Goal: Transaction & Acquisition: Purchase product/service

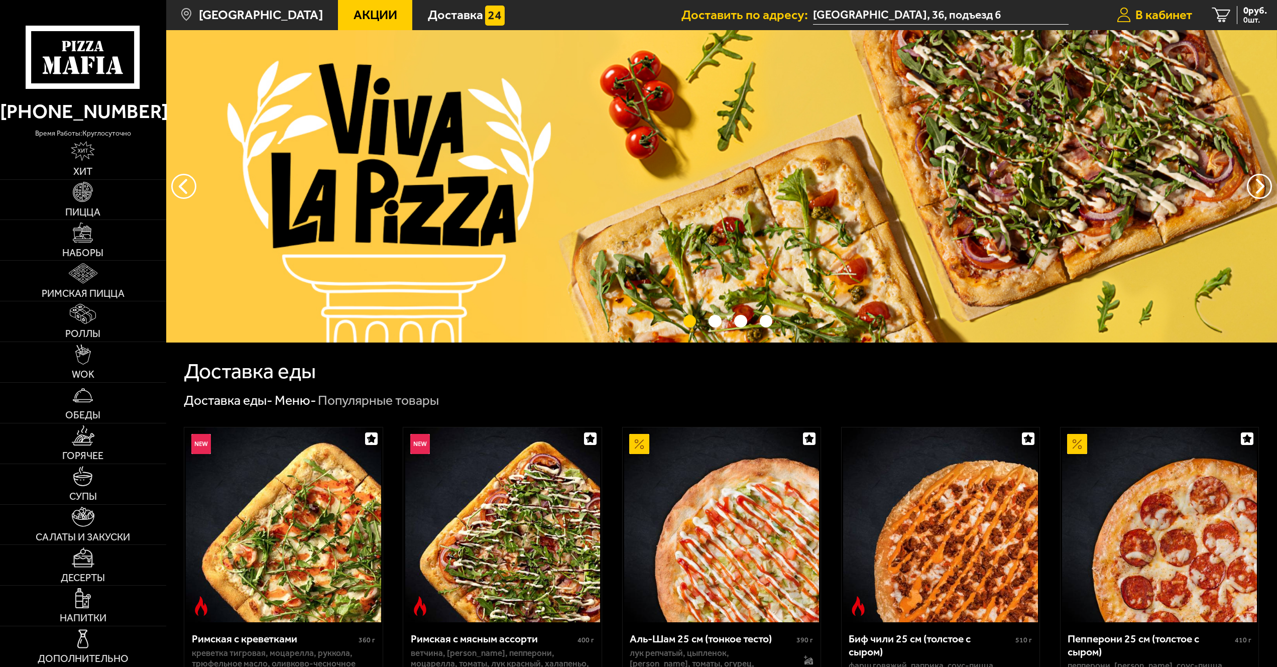
click at [1157, 14] on span "В кабинет" at bounding box center [1163, 15] width 57 height 13
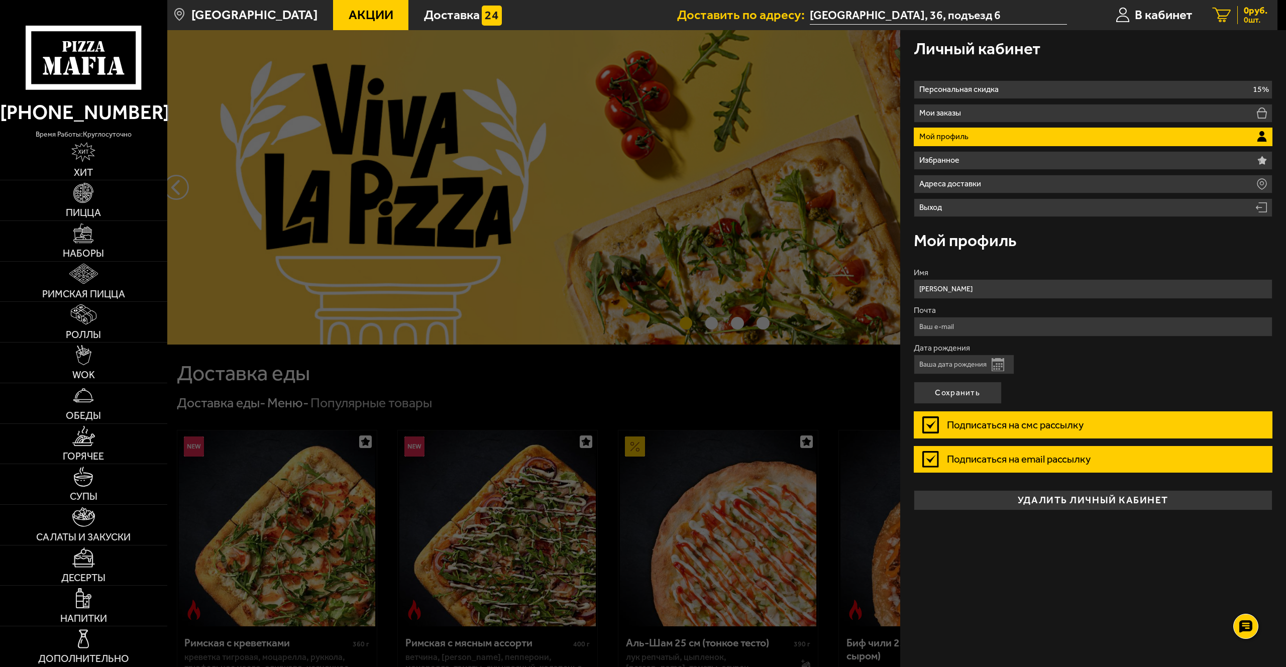
click at [1244, 14] on span "0 руб." at bounding box center [1255, 11] width 24 height 10
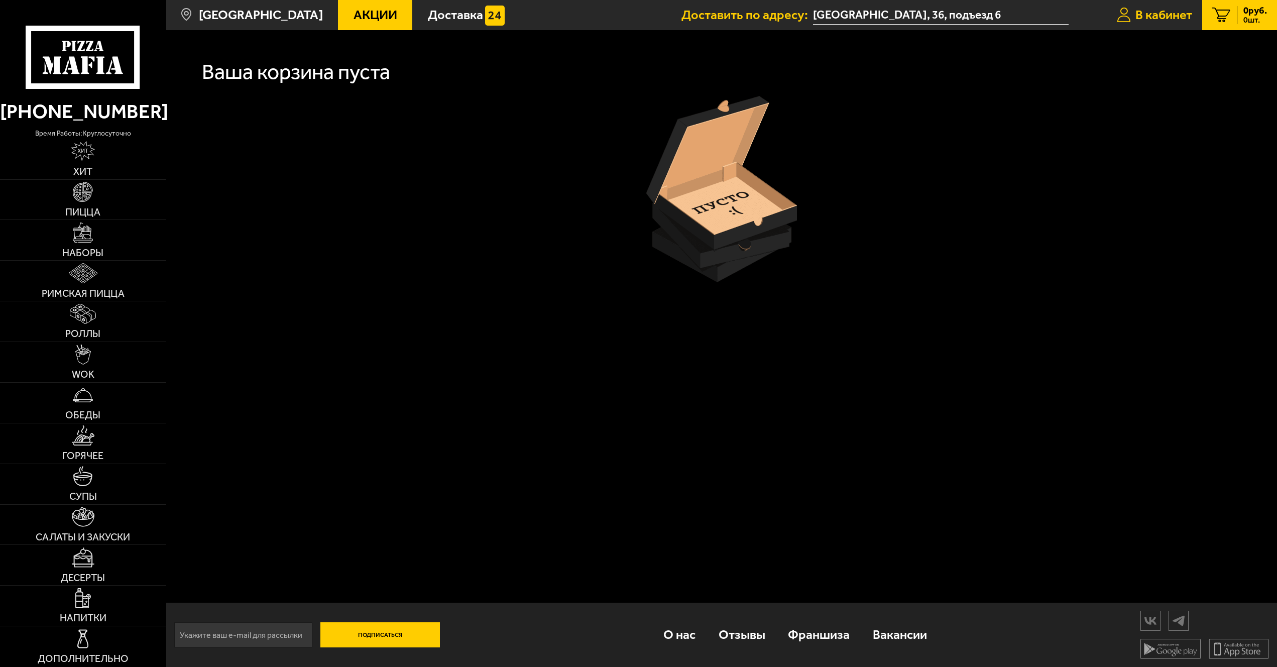
click at [1147, 9] on span "В кабинет" at bounding box center [1163, 15] width 57 height 13
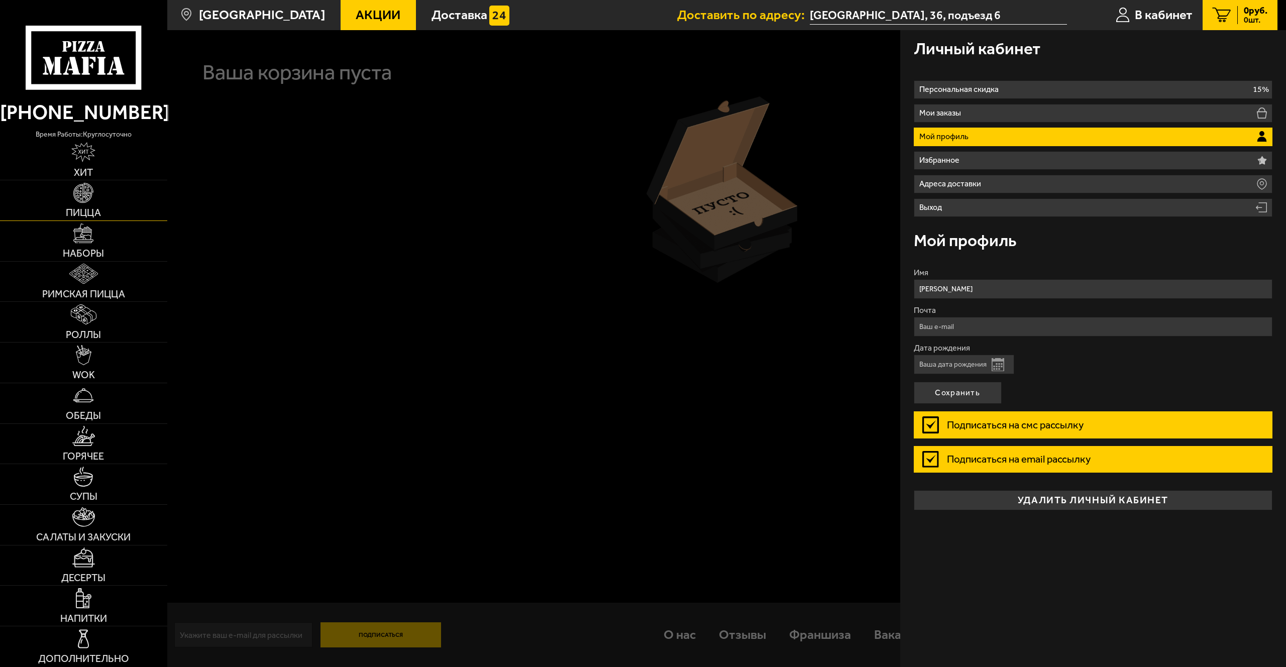
click at [83, 197] on img at bounding box center [83, 193] width 20 height 20
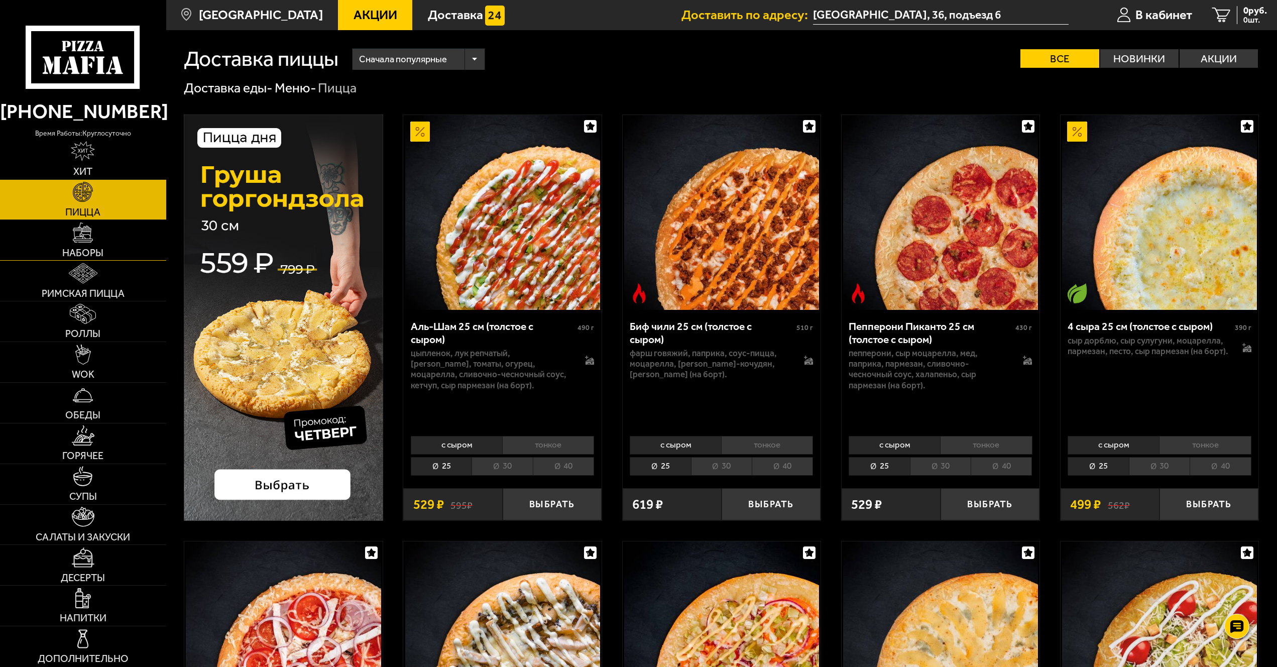
click at [103, 240] on link "Наборы" at bounding box center [83, 240] width 166 height 40
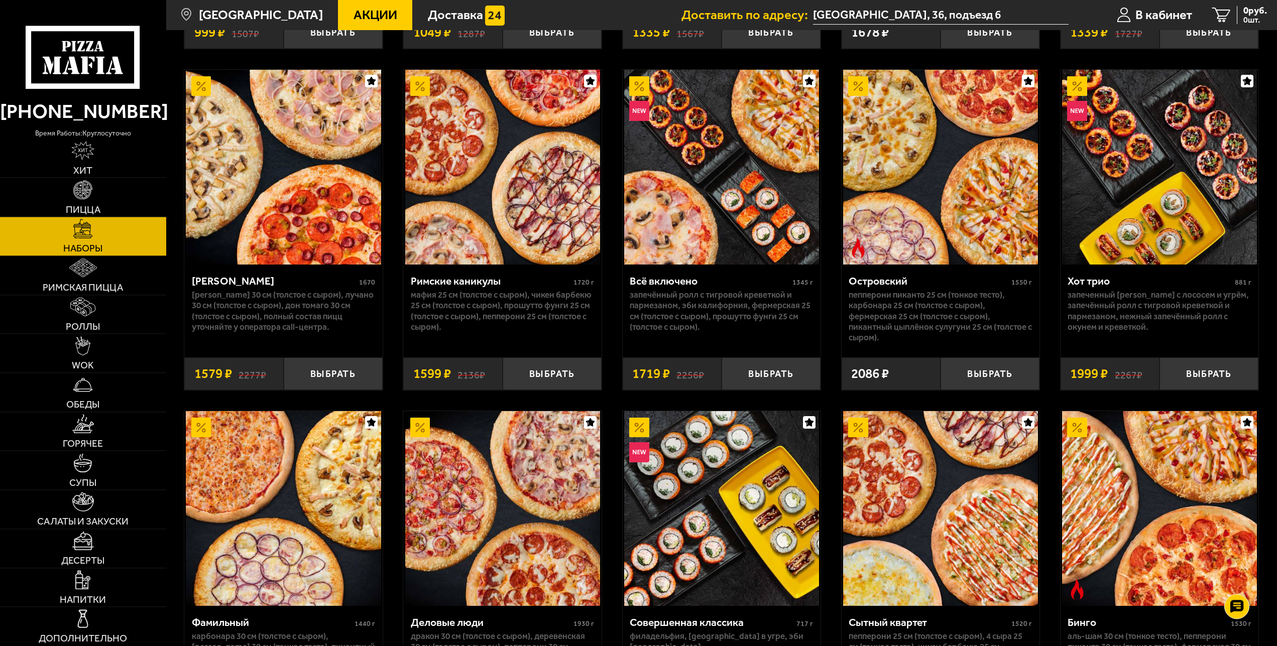
scroll to position [1714, 0]
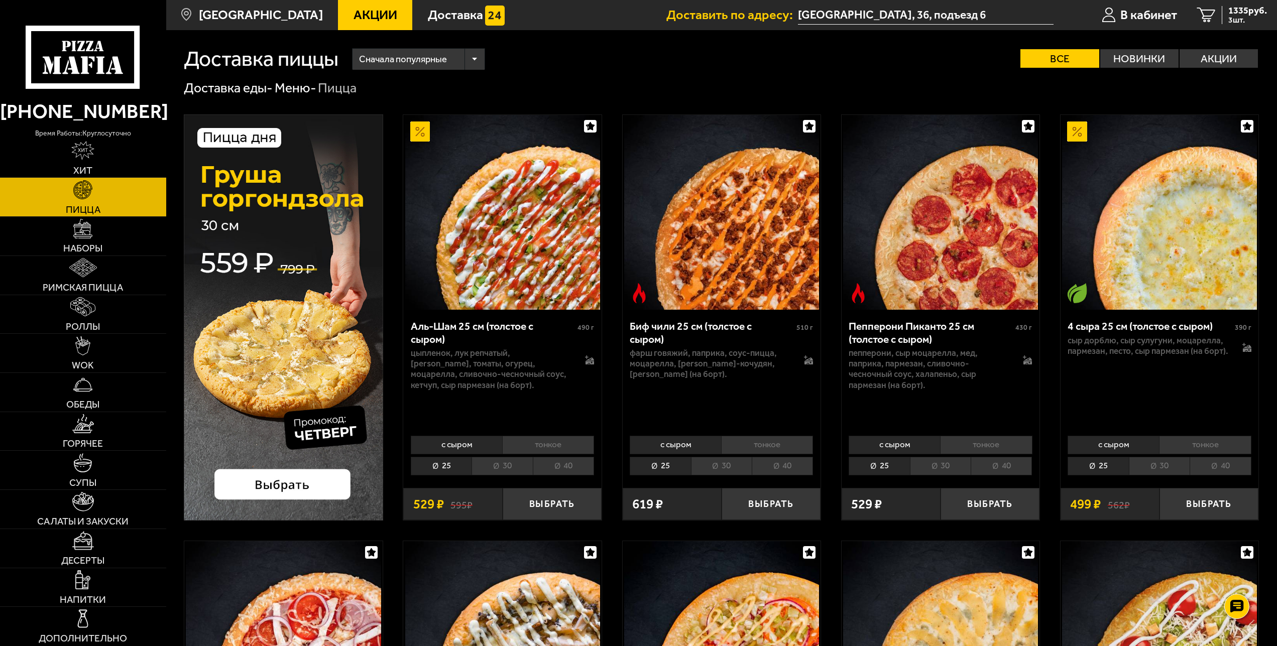
scroll to position [2026, 0]
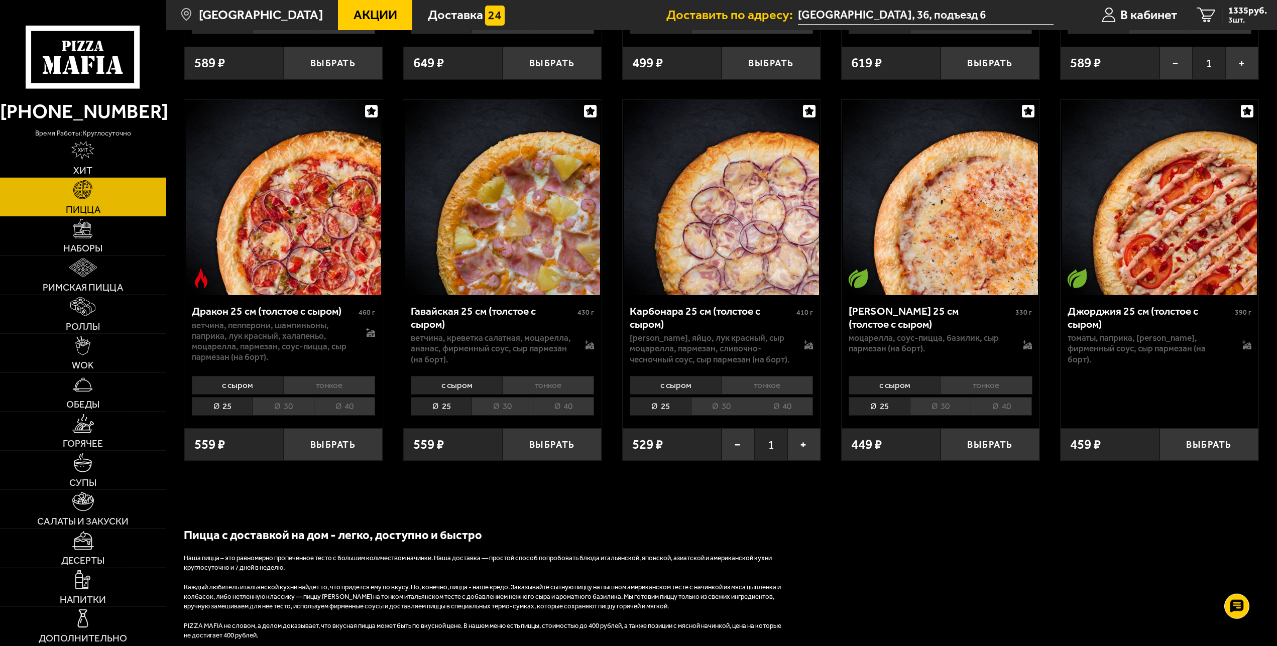
click at [724, 416] on li "30" at bounding box center [721, 406] width 61 height 19
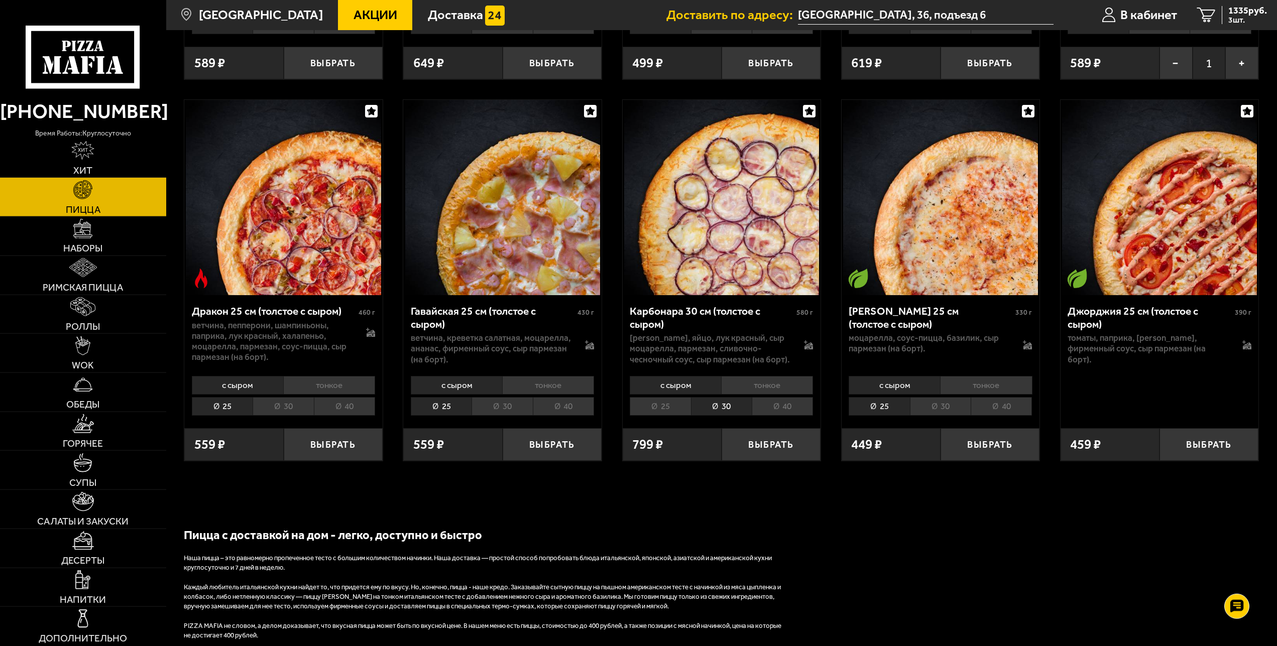
click at [679, 416] on li "25" at bounding box center [660, 406] width 61 height 19
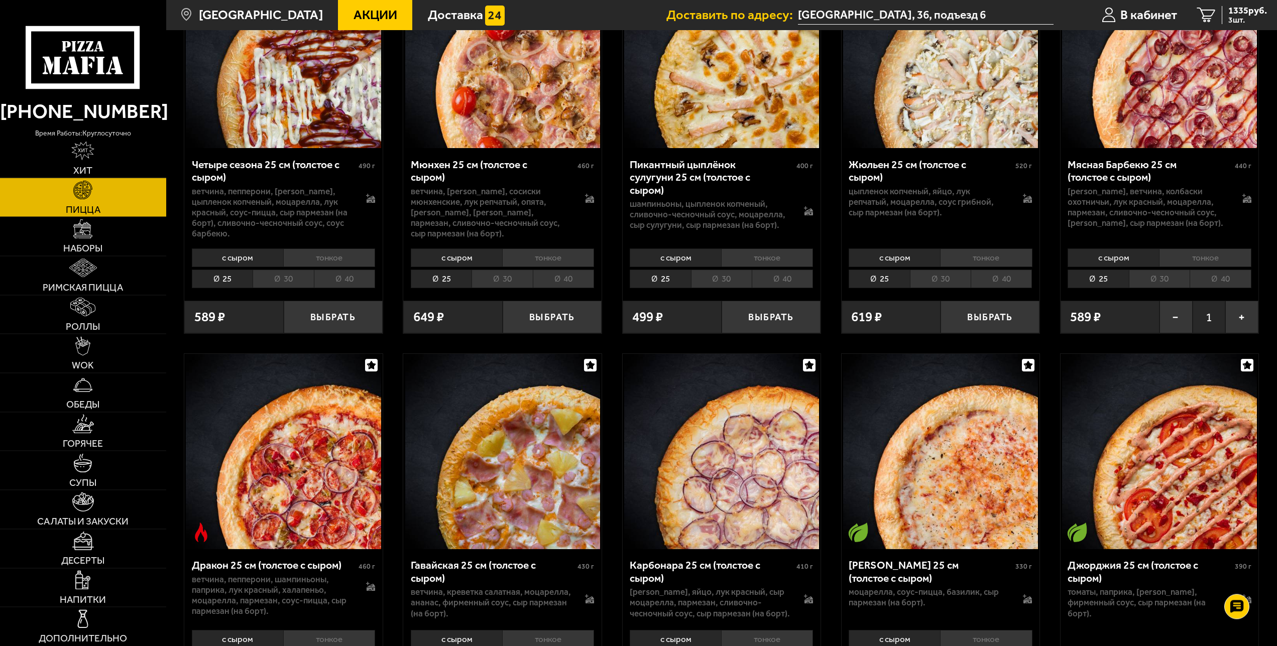
scroll to position [1770, 0]
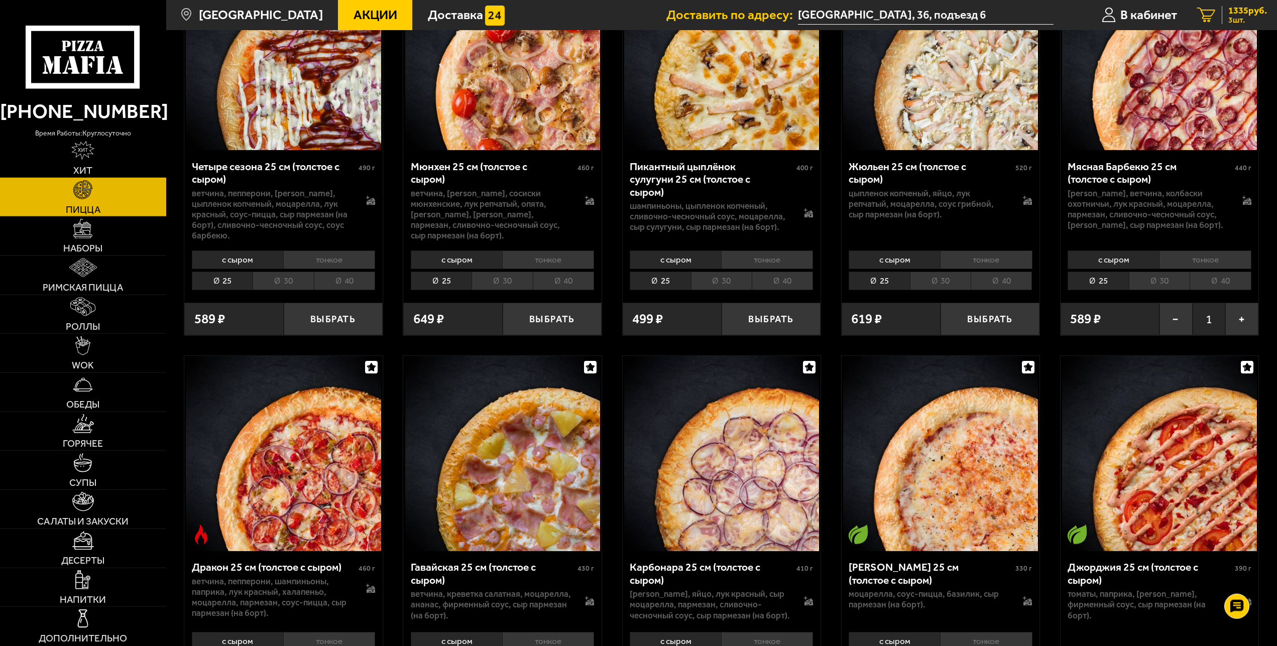
click at [1210, 10] on icon "3" at bounding box center [1206, 15] width 19 height 15
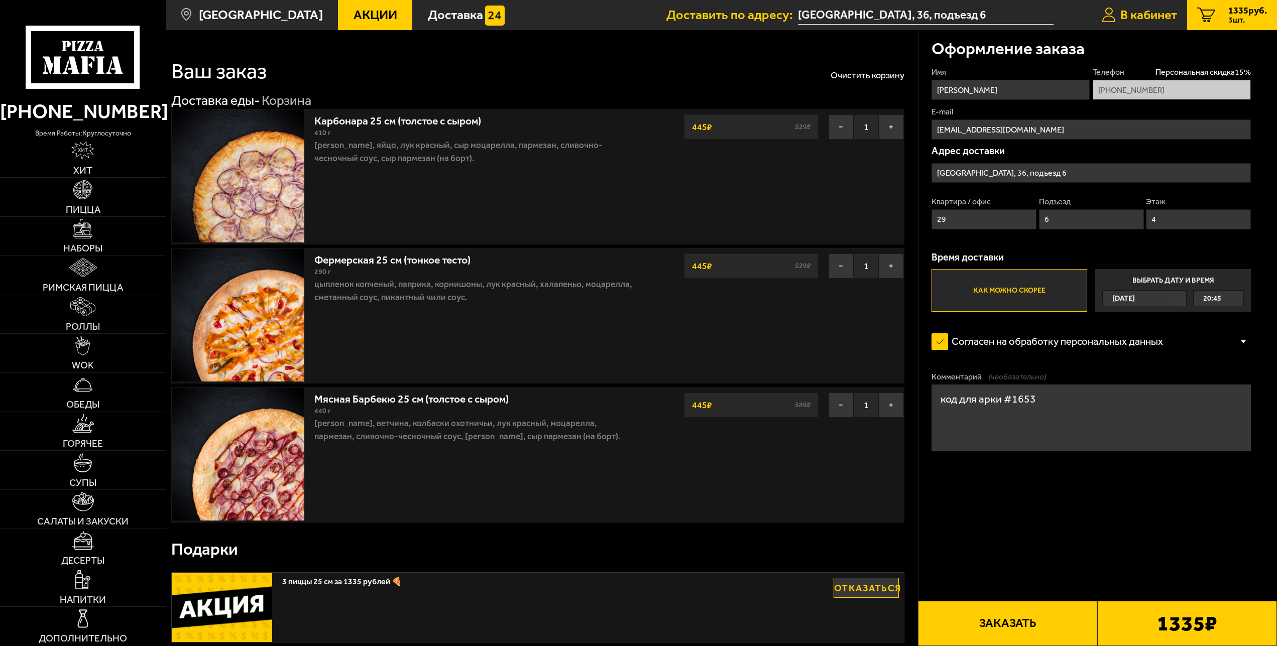
click at [1152, 12] on span "В кабинет" at bounding box center [1148, 15] width 57 height 13
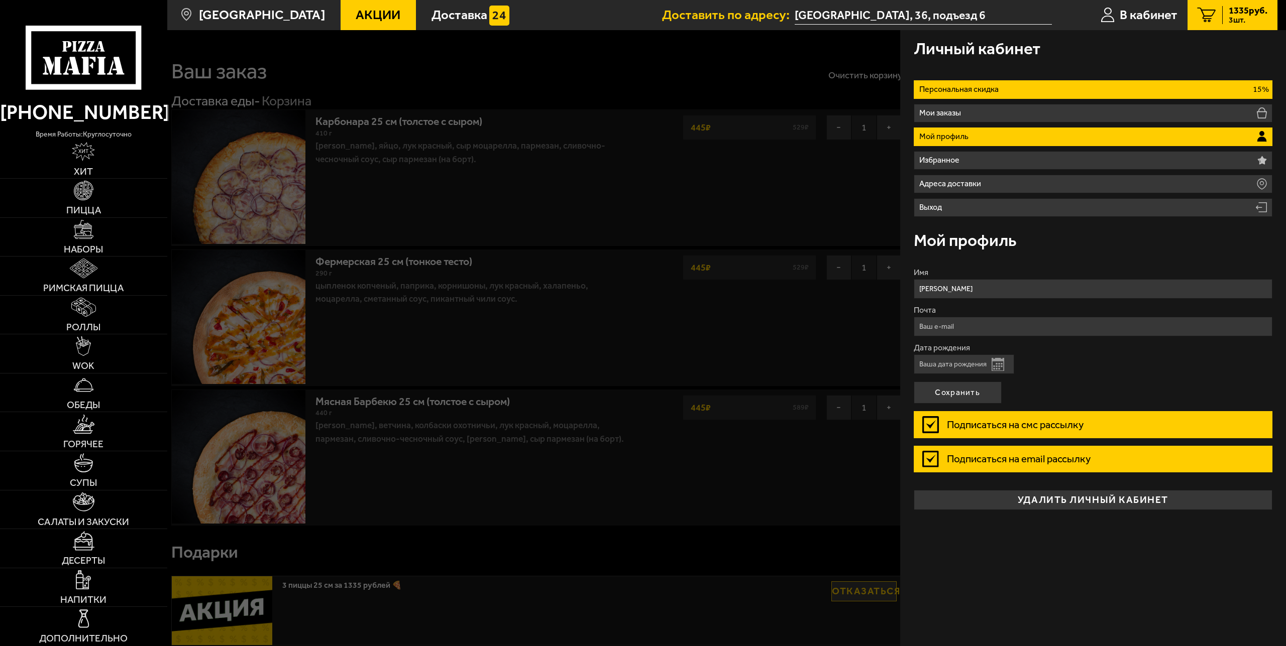
click at [1066, 93] on li "Персональная скидка 15%" at bounding box center [1093, 89] width 359 height 19
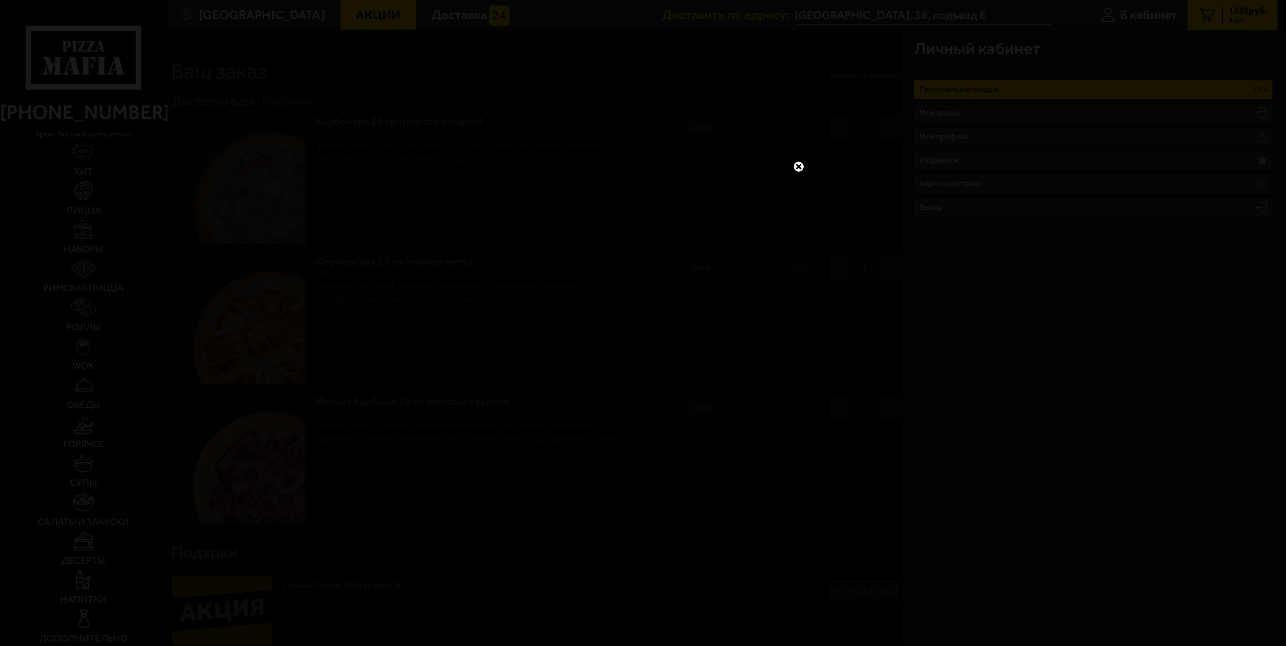
click at [797, 162] on link at bounding box center [798, 166] width 13 height 13
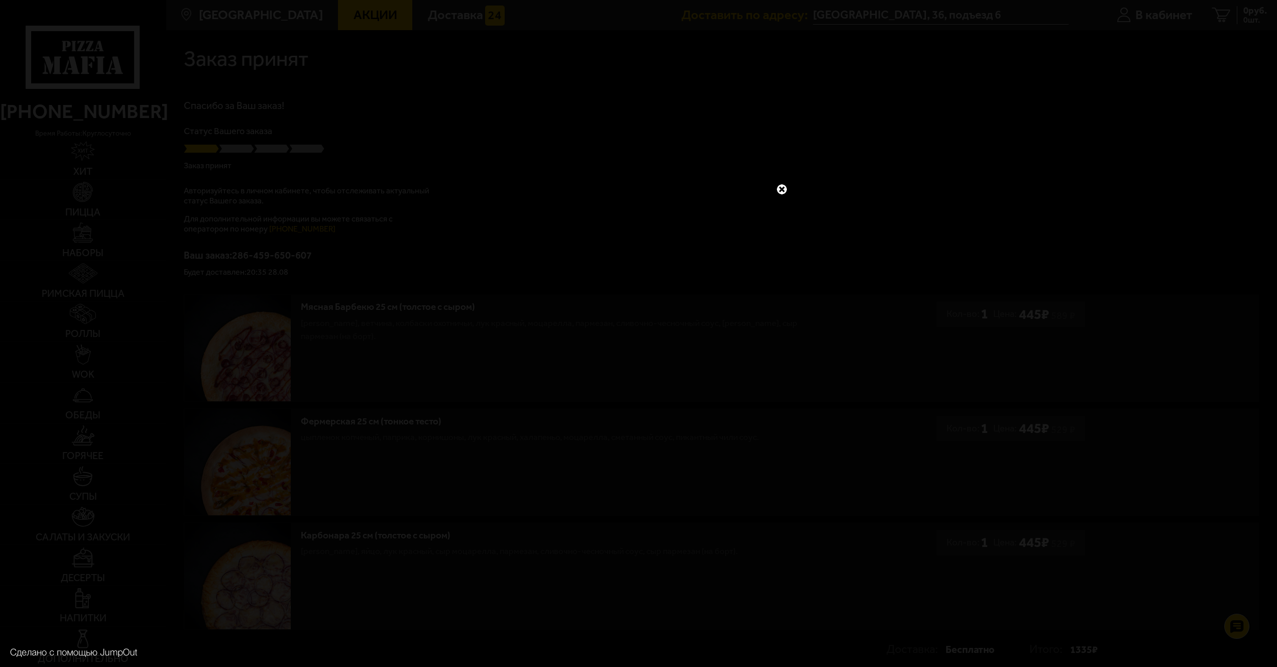
click at [785, 183] on link at bounding box center [781, 189] width 13 height 13
